Goal: Task Accomplishment & Management: Manage account settings

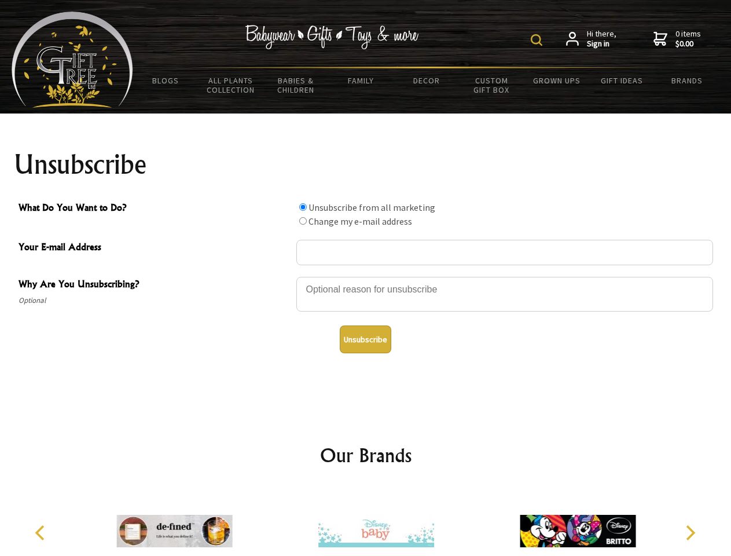
click at [538, 40] on img at bounding box center [537, 40] width 12 height 12
click at [366, 276] on div at bounding box center [504, 295] width 417 height 41
click at [303, 207] on input "What Do You Want to Do?" at bounding box center [303, 207] width 8 height 8
click at [303, 220] on input "What Do You Want to Do?" at bounding box center [303, 221] width 8 height 8
radio input "true"
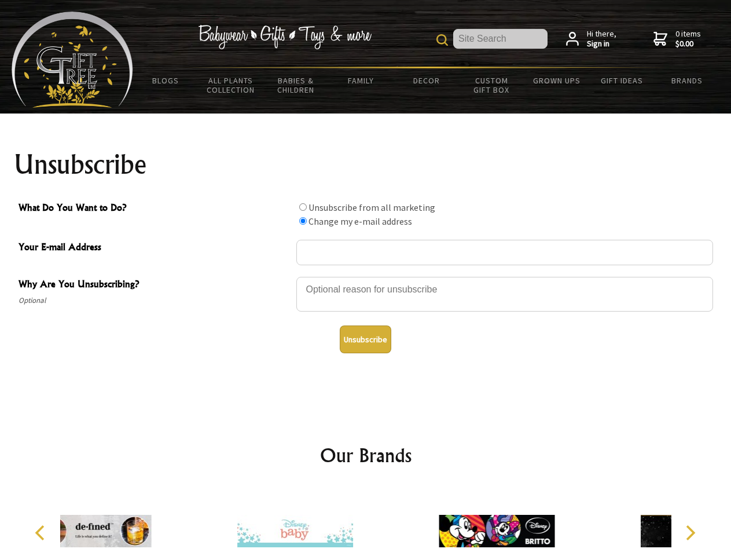
click at [365, 339] on button "Unsubscribe" at bounding box center [366, 339] width 52 height 28
click at [366, 521] on div at bounding box center [294, 532] width 201 height 90
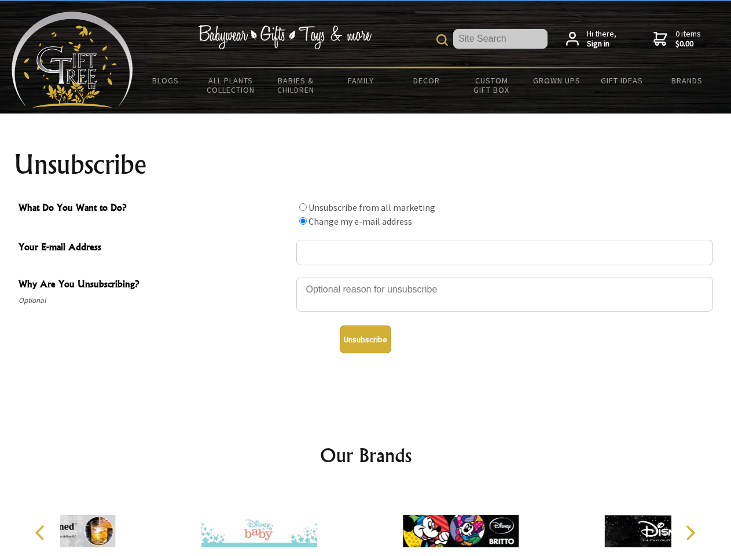
click at [42, 532] on icon "Previous" at bounding box center [41, 532] width 15 height 15
click at [690, 532] on icon "Next" at bounding box center [689, 532] width 15 height 15
